Goal: Navigation & Orientation: Understand site structure

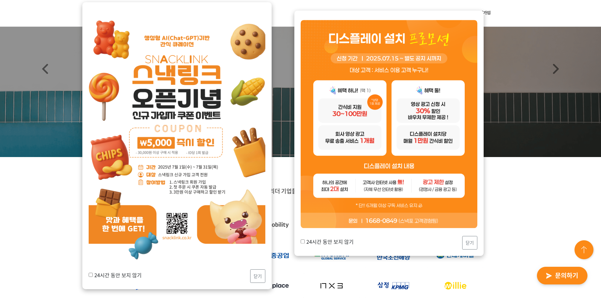
scroll to position [126, 0]
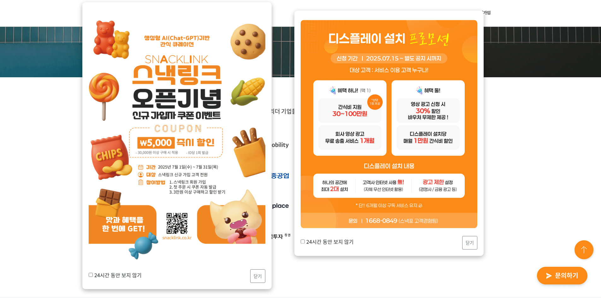
click at [111, 276] on label "24시간 동안 보지 않기" at bounding box center [115, 275] width 53 height 8
click at [93, 276] on input "24시간 동안 보지 않기" at bounding box center [91, 275] width 4 height 4
click at [100, 277] on label "24시간 동안 보지 않기" at bounding box center [115, 275] width 53 height 8
click at [93, 277] on input "24시간 동안 보지 않기" at bounding box center [91, 275] width 4 height 4
click at [113, 275] on label "24시간 동안 보지 않기" at bounding box center [115, 275] width 53 height 8
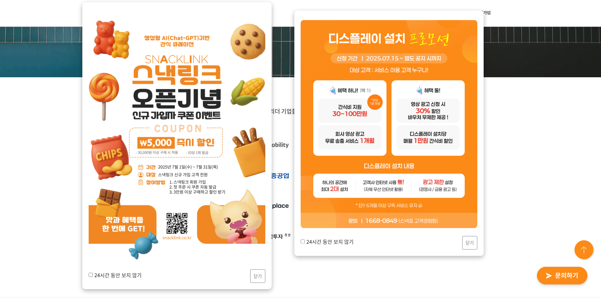
click at [93, 275] on input "24시간 동안 보지 않기" at bounding box center [91, 275] width 4 height 4
checkbox input "true"
click at [259, 276] on button "닫기" at bounding box center [257, 276] width 15 height 14
click at [259, 276] on div "업계의 리더 기업들과 함께 만들어갑니다!" at bounding box center [300, 187] width 601 height 220
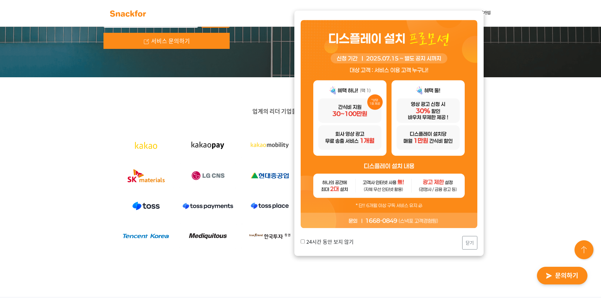
click at [349, 238] on label "24시간 동안 보지 않기" at bounding box center [327, 242] width 53 height 8
click at [305, 239] on input "24시간 동안 보지 않기" at bounding box center [303, 241] width 4 height 4
checkbox input "true"
click at [465, 241] on button "닫기" at bounding box center [469, 243] width 15 height 14
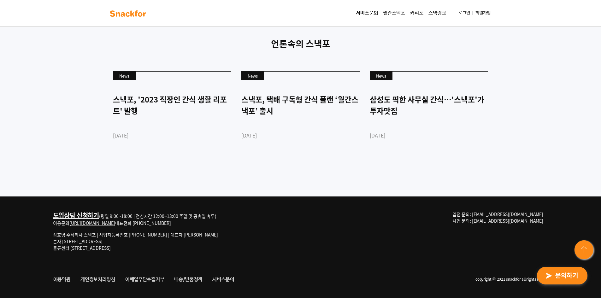
scroll to position [1713, 0]
click at [171, 235] on p "상호명 주식회사 스낵포 | 사업자등록번호 [PHONE_NUMBER] | 대표자 [PERSON_NAME] 본사 [STREET_ADDRESS] 물…" at bounding box center [135, 242] width 165 height 20
